Goal: Information Seeking & Learning: Learn about a topic

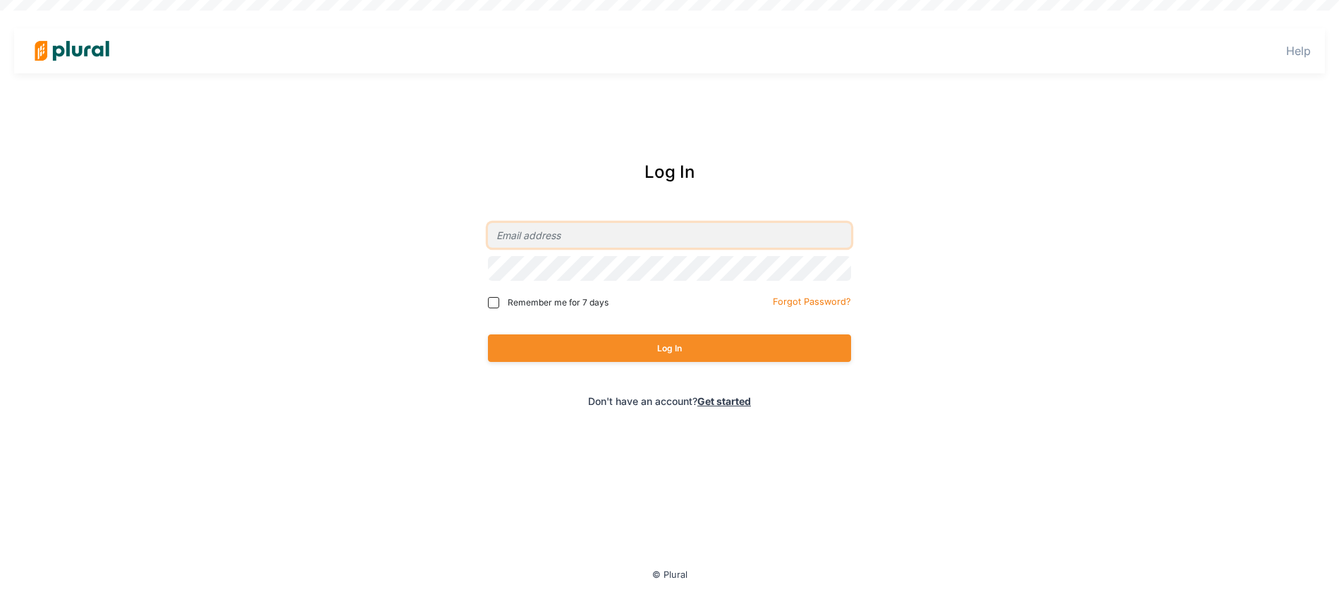
type input "[PERSON_NAME][EMAIL_ADDRESS][DOMAIN_NAME]"
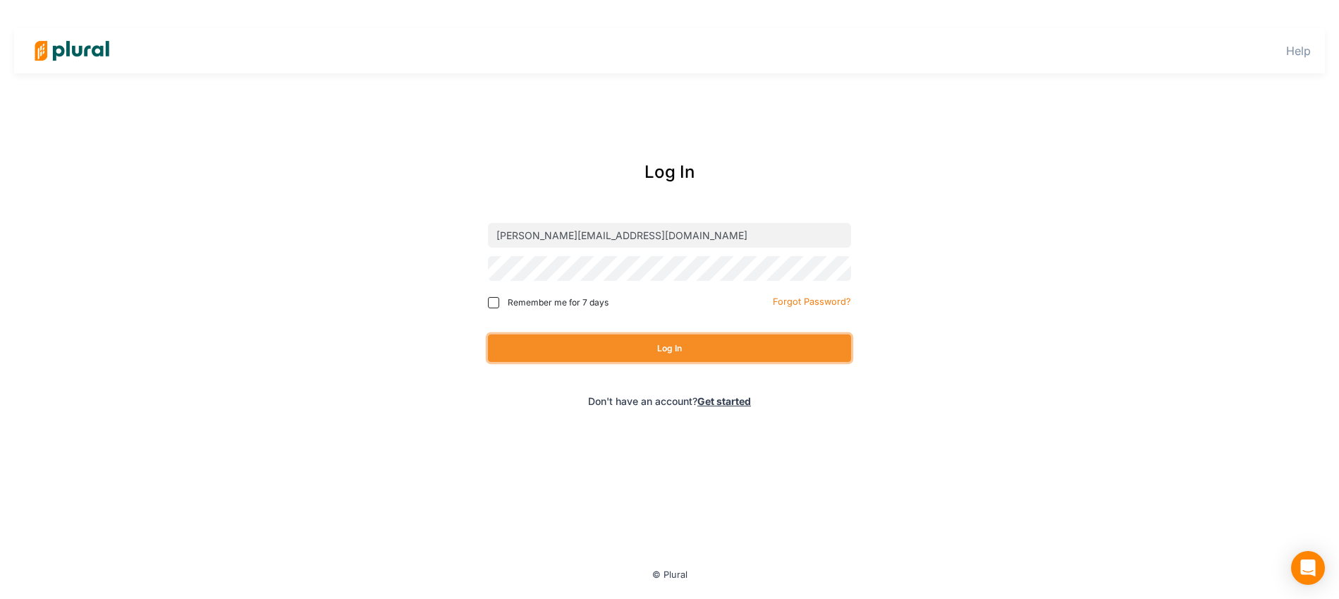
click at [605, 351] on button "Log In" at bounding box center [669, 347] width 363 height 27
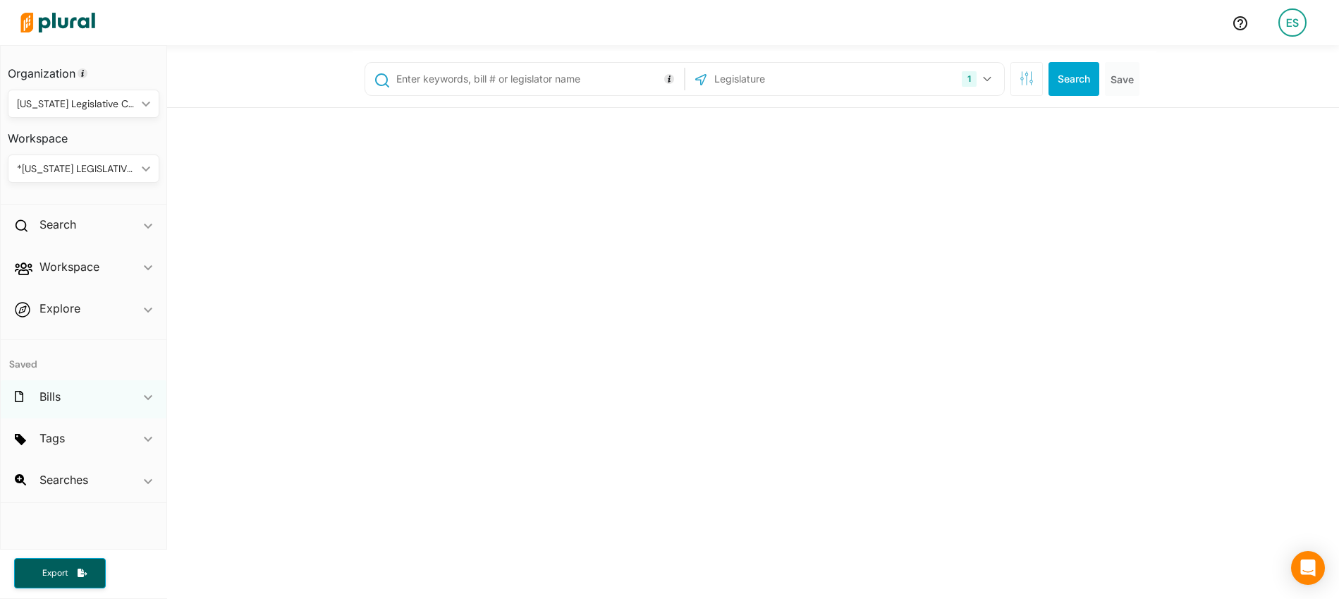
click at [103, 393] on div "Bills ic_keyboard_arrow_down" at bounding box center [84, 399] width 166 height 38
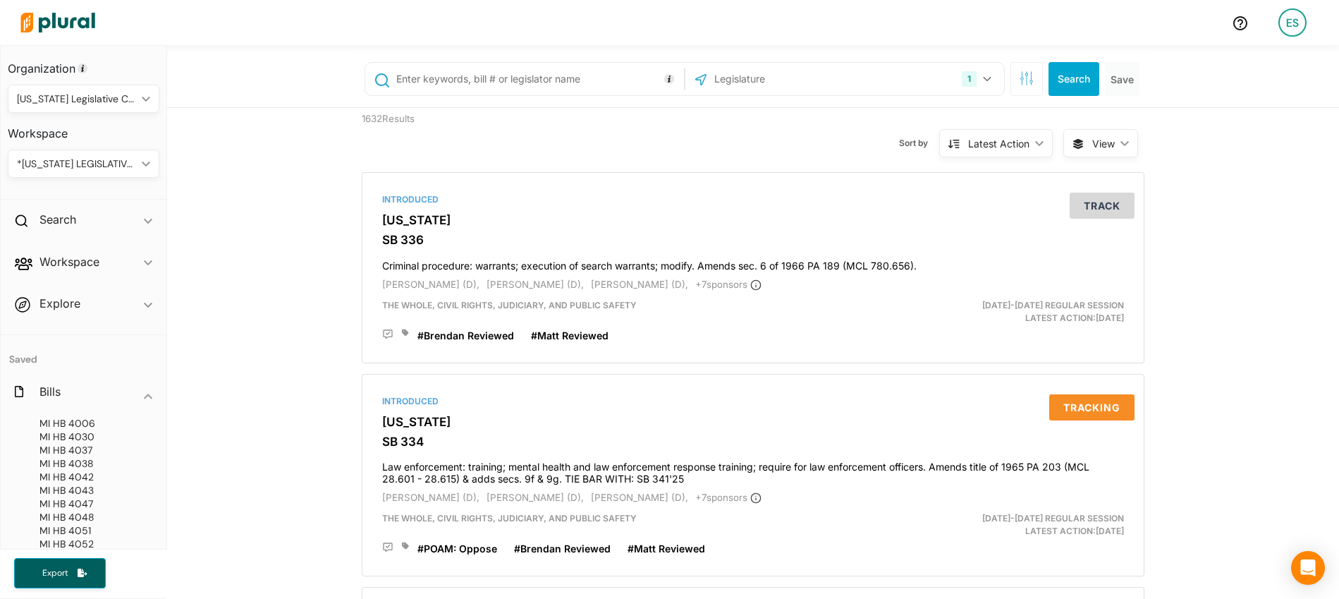
scroll to position [4, 0]
click at [119, 173] on div "*[US_STATE] LEGISLATIVE CONSULTANTS ic_keyboard_arrow_down" at bounding box center [84, 165] width 152 height 28
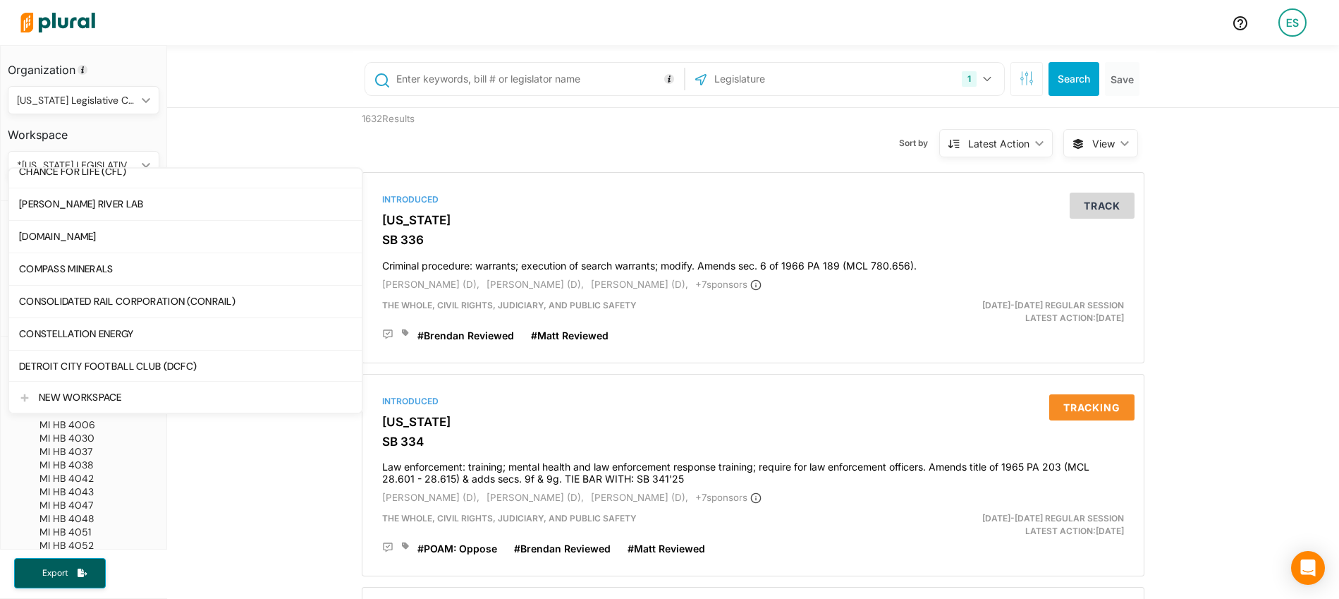
scroll to position [386, 0]
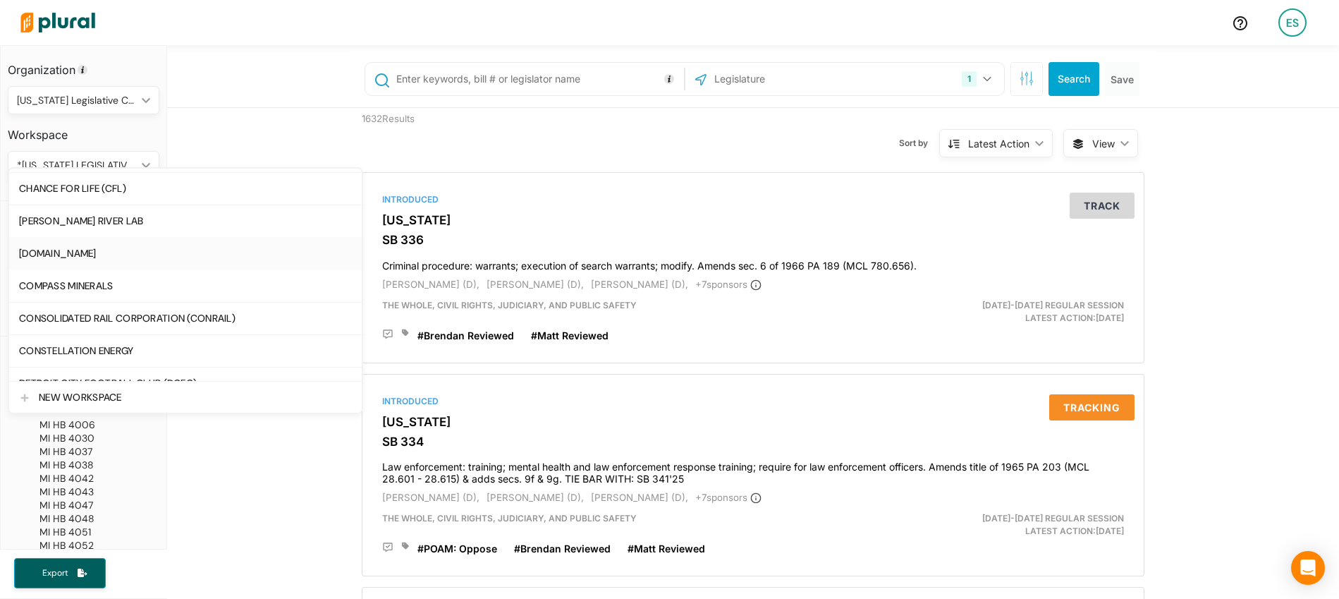
click at [77, 257] on div "[DOMAIN_NAME]" at bounding box center [185, 253] width 333 height 12
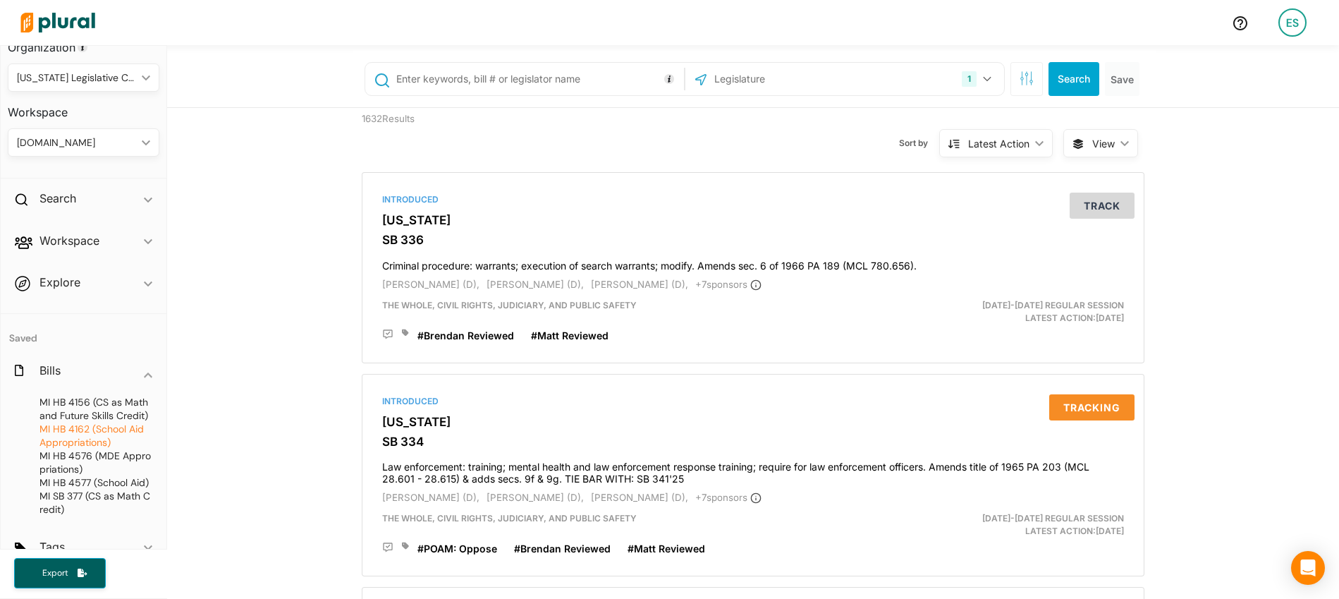
scroll to position [89, 0]
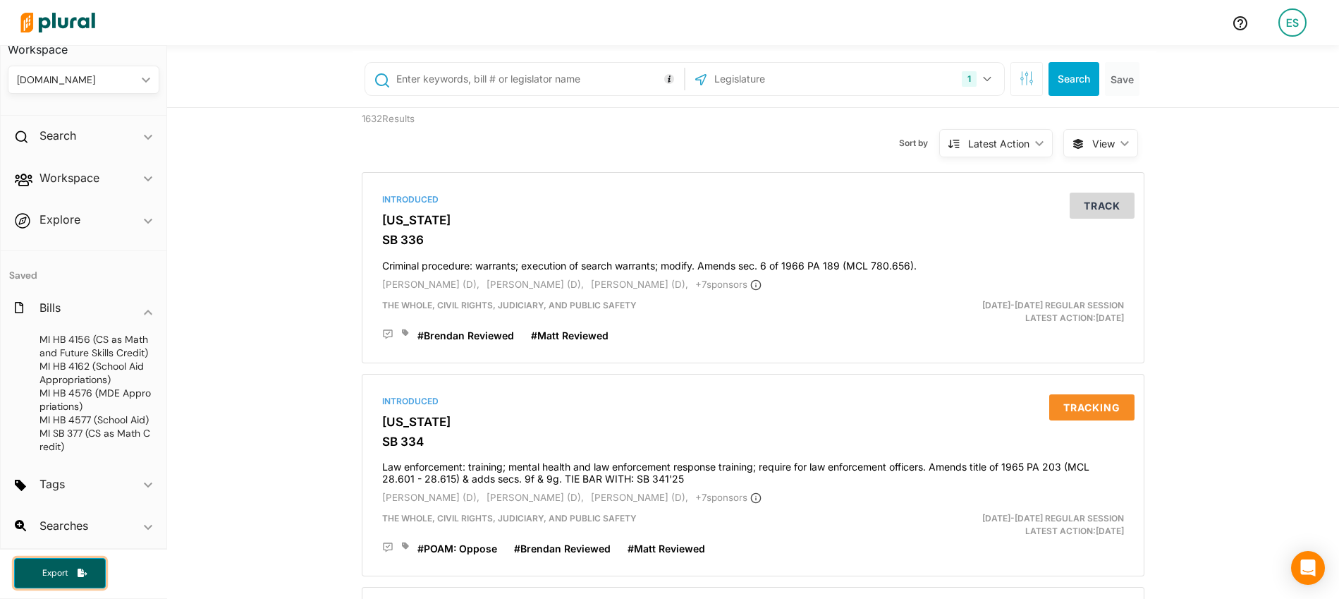
click at [69, 563] on button "Export" at bounding box center [60, 573] width 92 height 30
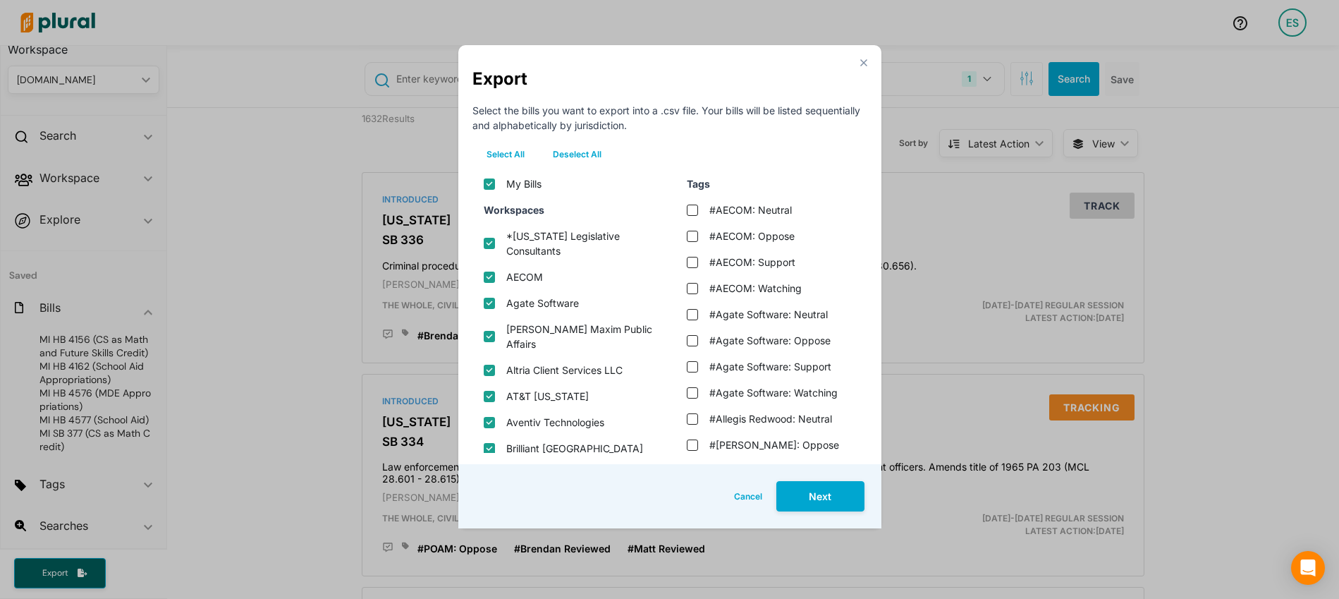
click at [867, 62] on div "close Export Select the bills you want to export into a .csv file. Your bills w…" at bounding box center [669, 286] width 423 height 483
click at [862, 63] on polygon "Modal" at bounding box center [863, 62] width 12 height 12
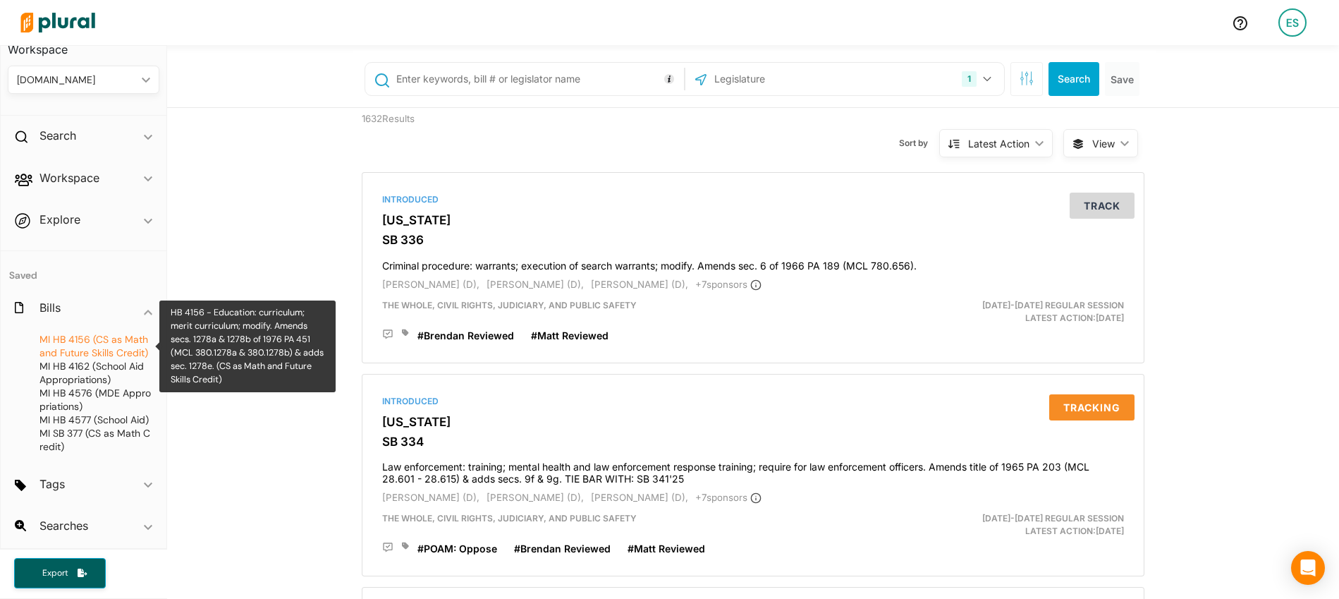
click at [86, 350] on span "HB 4156 (CS as Math and Future Skills Credit)" at bounding box center [93, 346] width 109 height 26
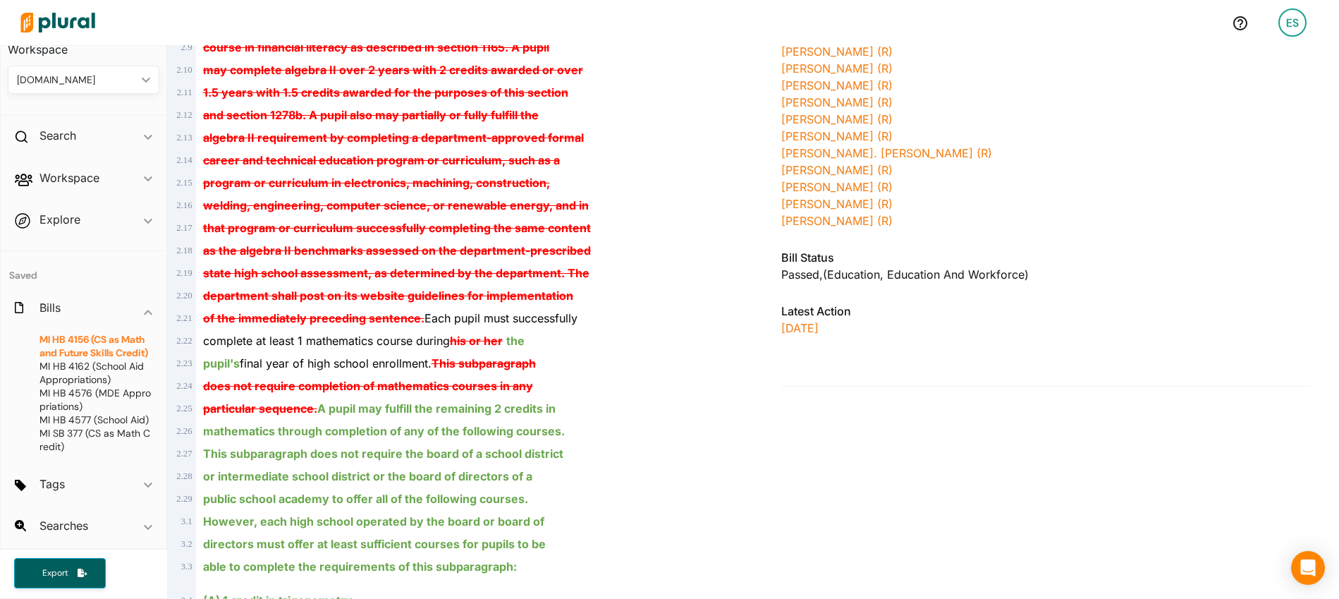
scroll to position [606, 0]
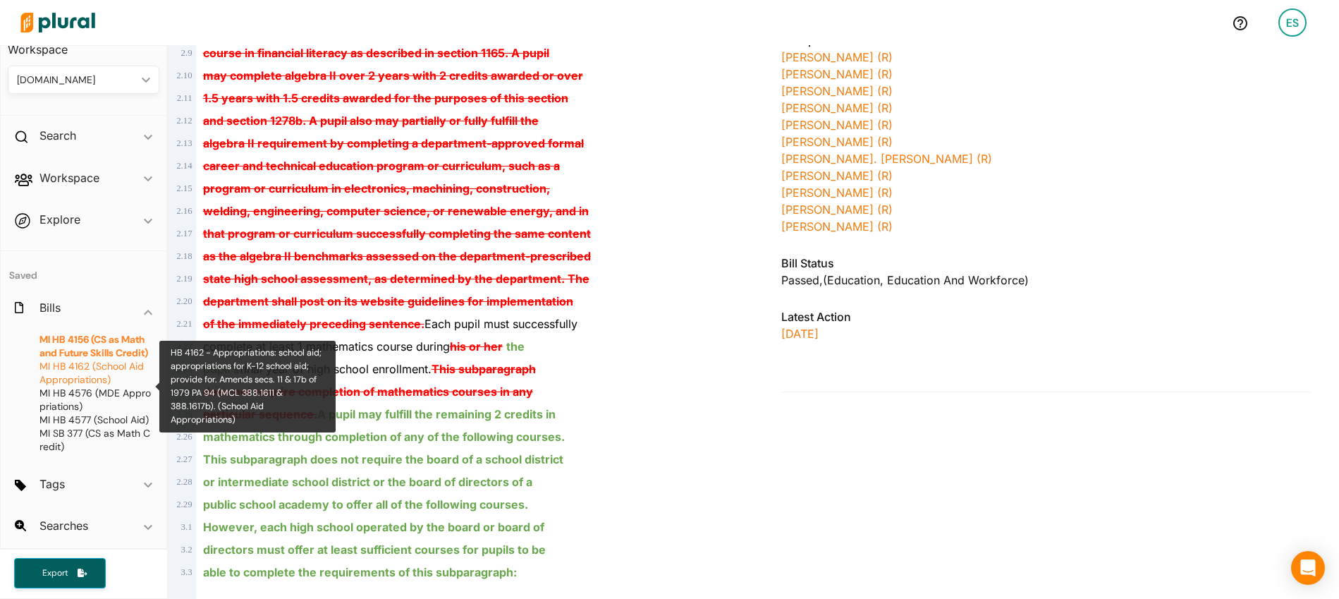
click at [99, 379] on span "HB 4162 (School Aid Appropriations)" at bounding box center [91, 373] width 104 height 26
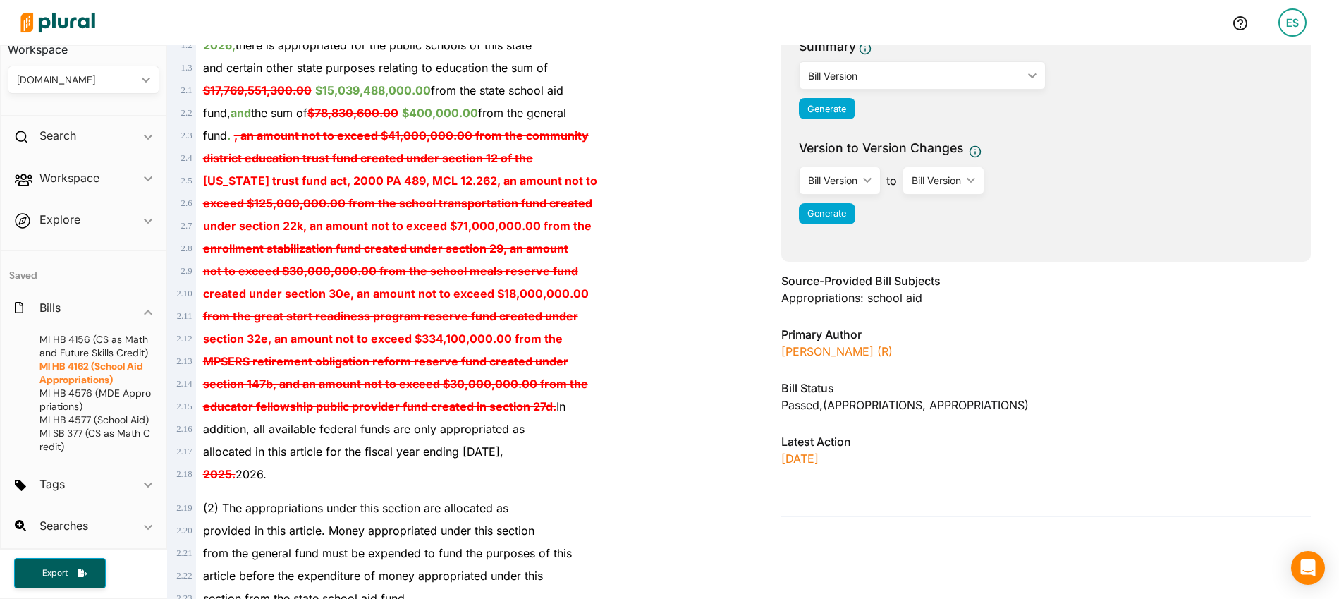
scroll to position [226, 0]
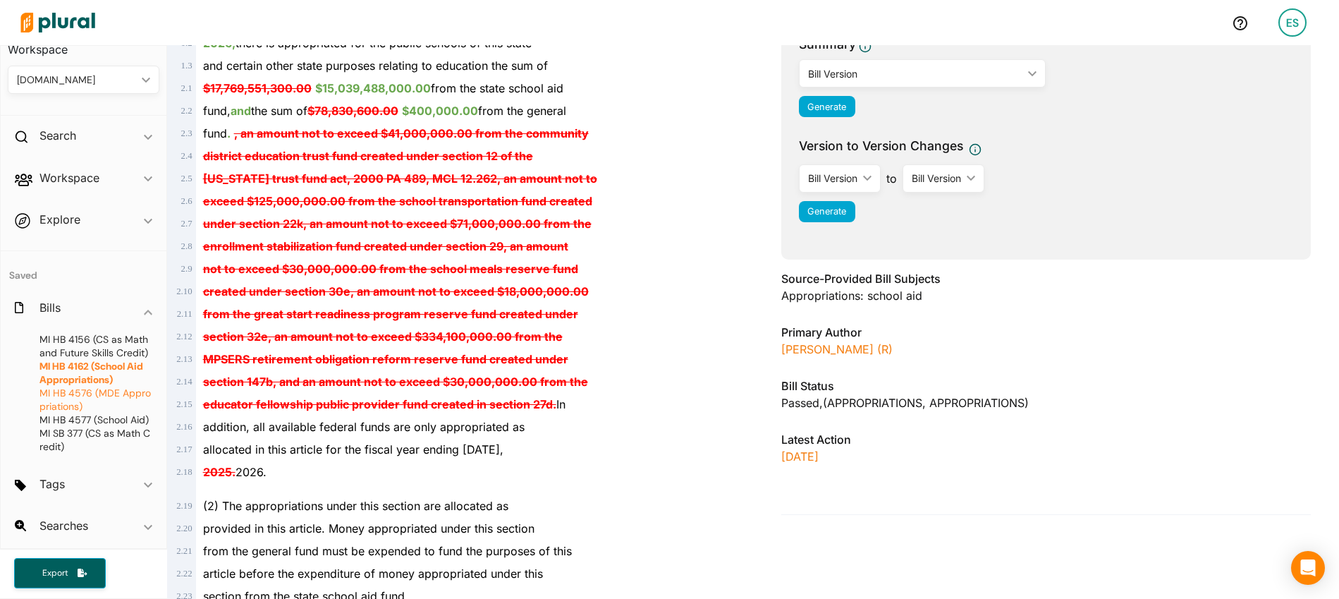
click at [109, 399] on span "MI HB 4576 (MDE Appropriations)" at bounding box center [95, 399] width 113 height 27
